Goal: Information Seeking & Learning: Learn about a topic

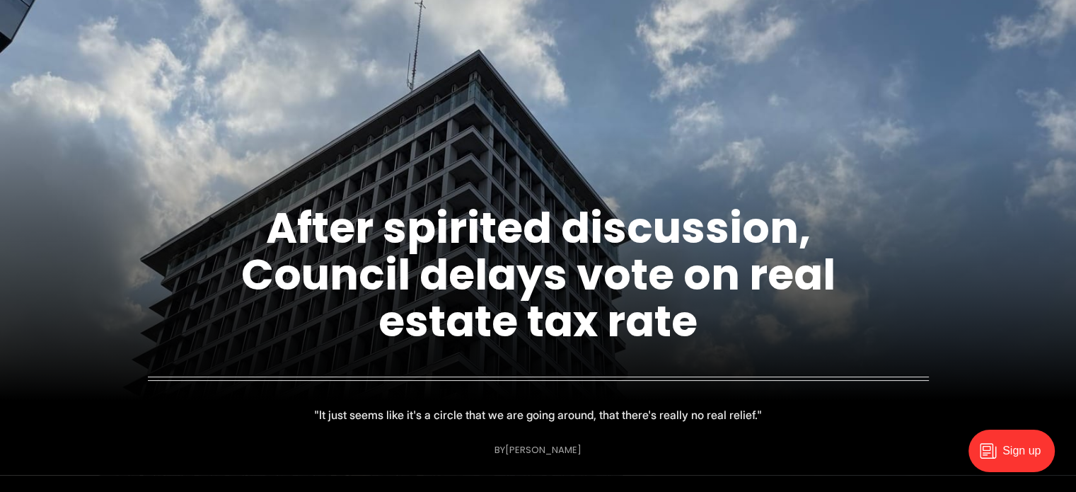
scroll to position [125, 0]
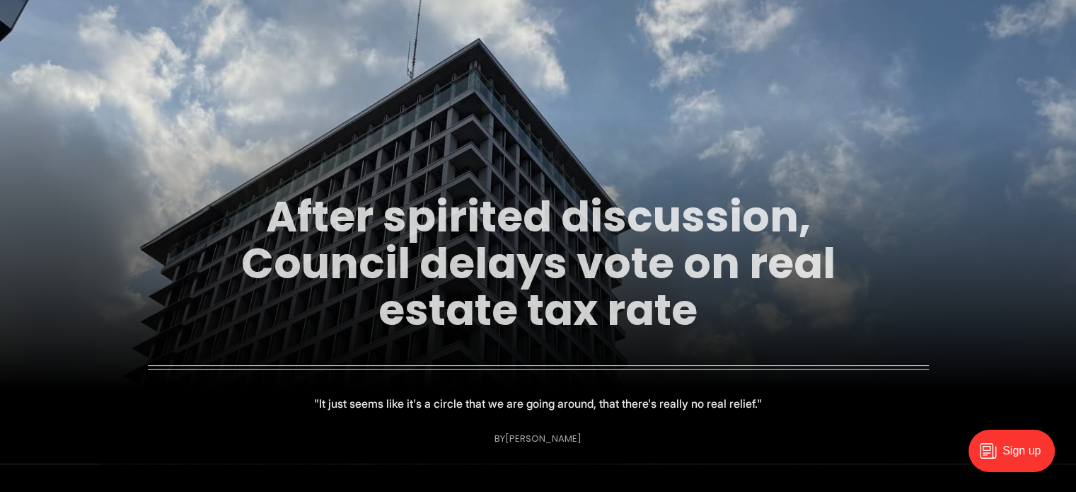
click at [524, 277] on link "After spirited discussion, Council delays vote on real estate tax rate" at bounding box center [538, 263] width 594 height 153
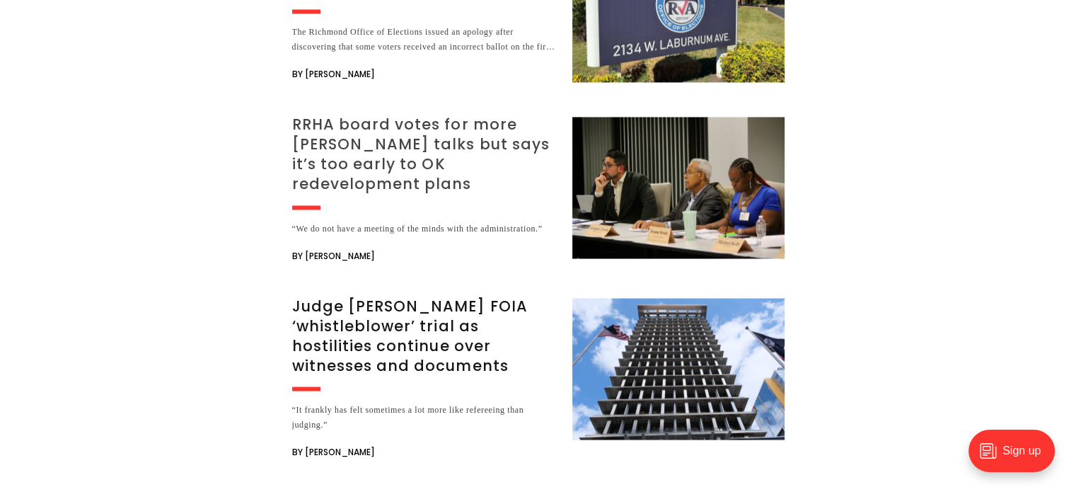
scroll to position [2457, 0]
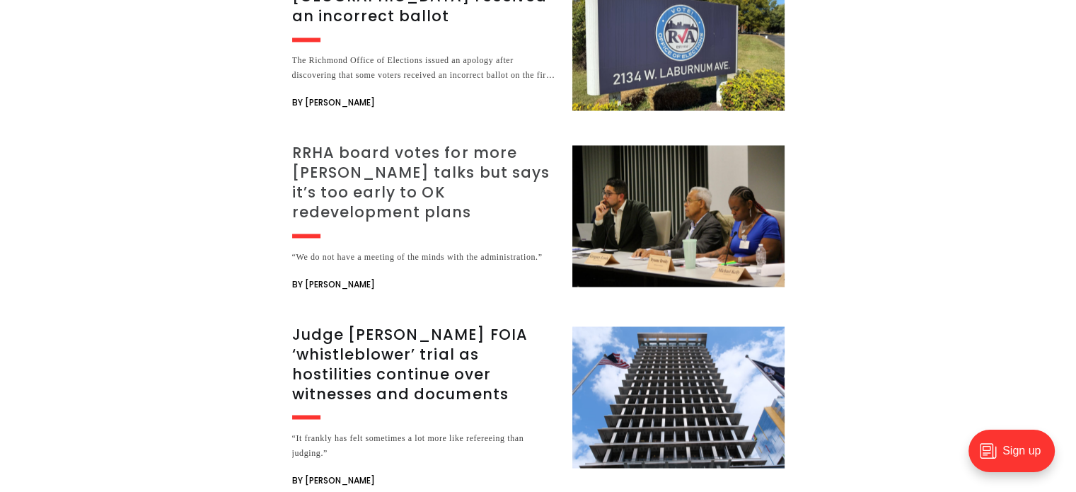
click at [331, 143] on h3 "RRHA board votes for more [PERSON_NAME] talks but says it’s too early to OK red…" at bounding box center [423, 182] width 263 height 79
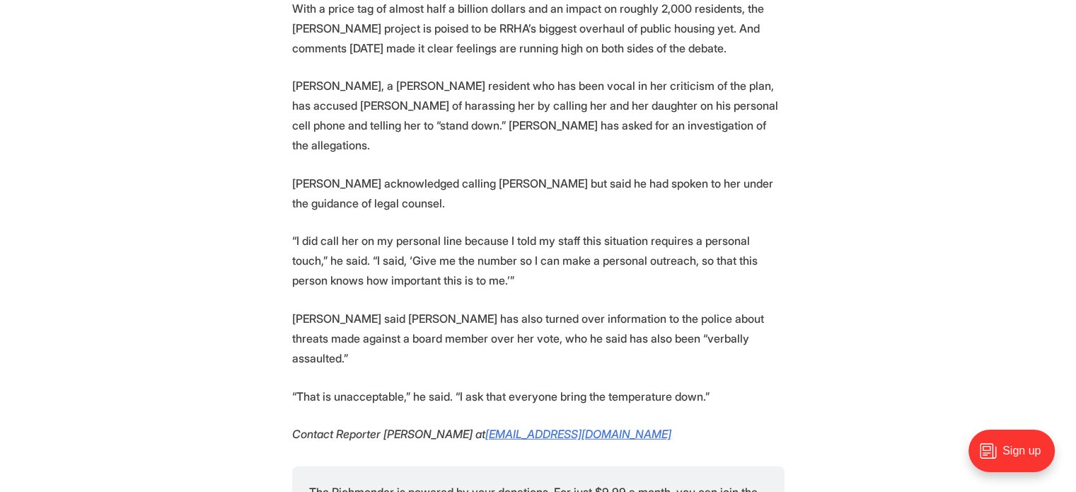
scroll to position [3821, 0]
